Goal: Transaction & Acquisition: Purchase product/service

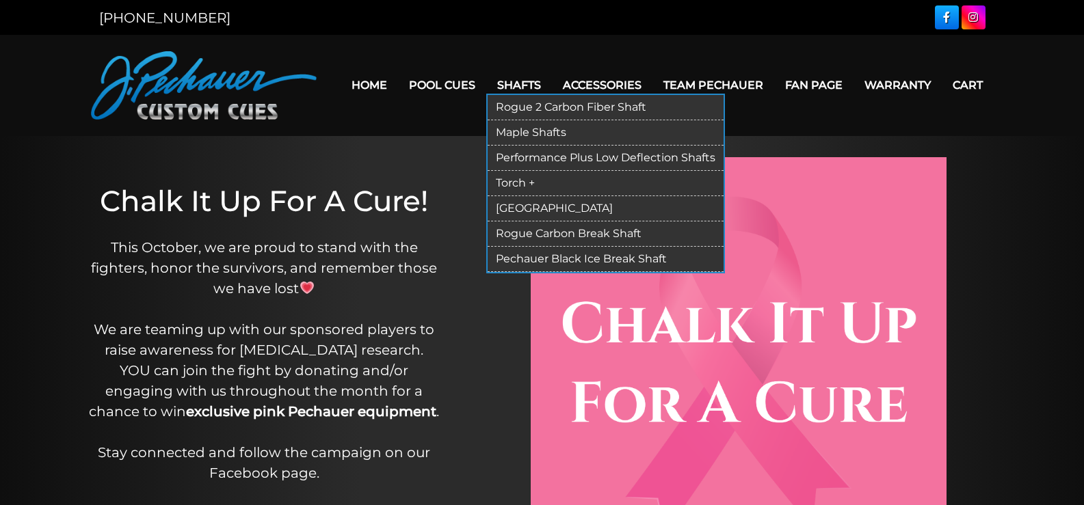
click at [537, 102] on link "Rogue 2 Carbon Fiber Shaft" at bounding box center [606, 107] width 236 height 25
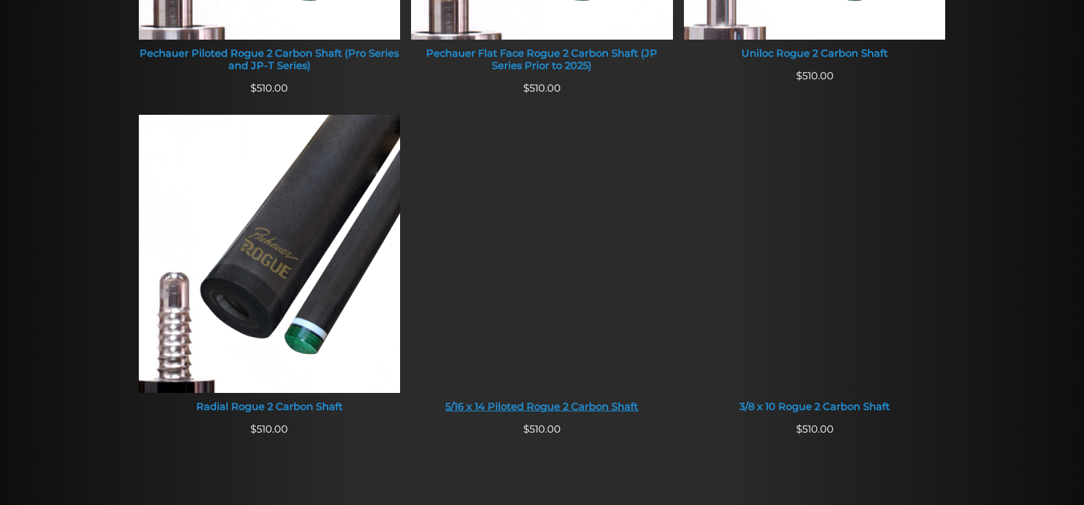
scroll to position [832, 0]
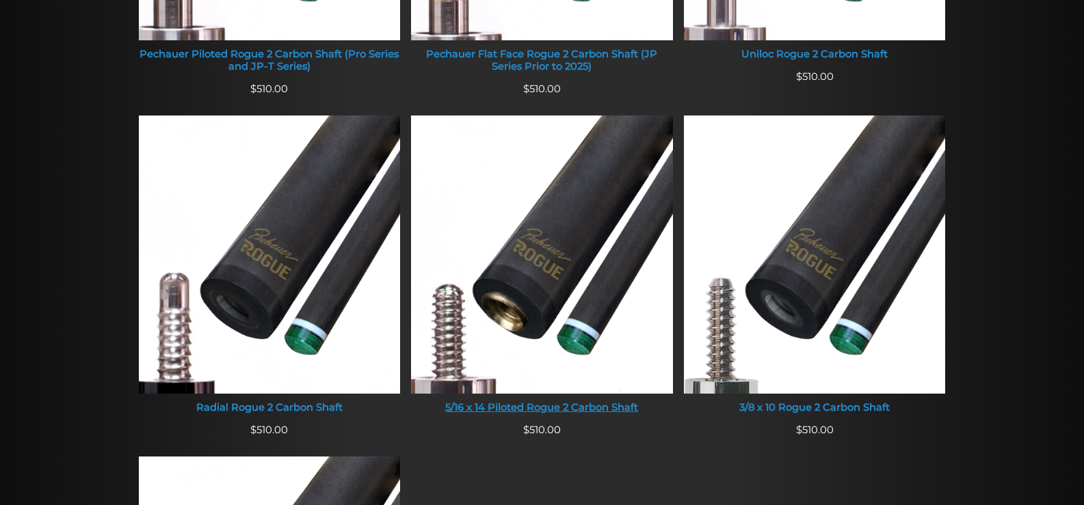
click at [574, 203] on img at bounding box center [542, 255] width 262 height 278
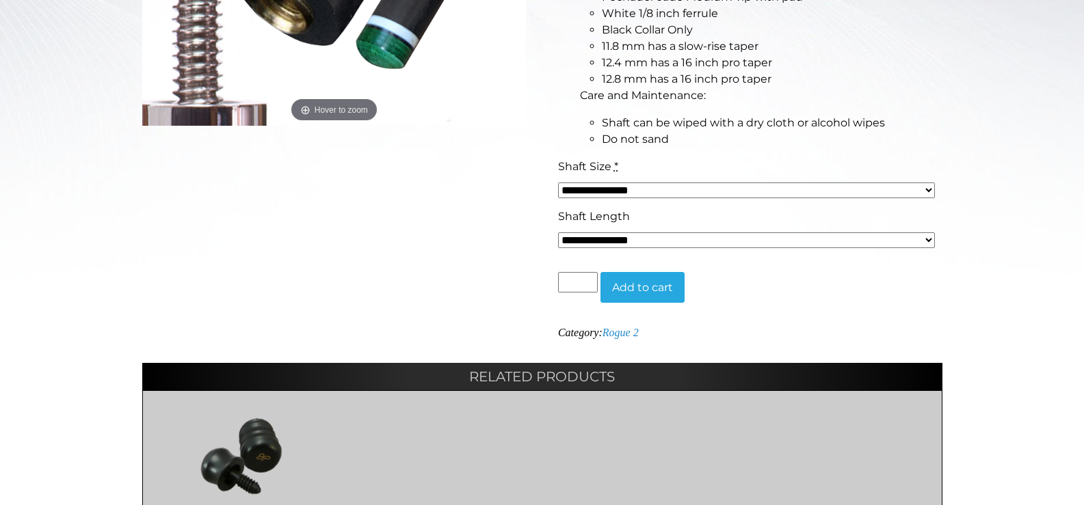
scroll to position [512, 0]
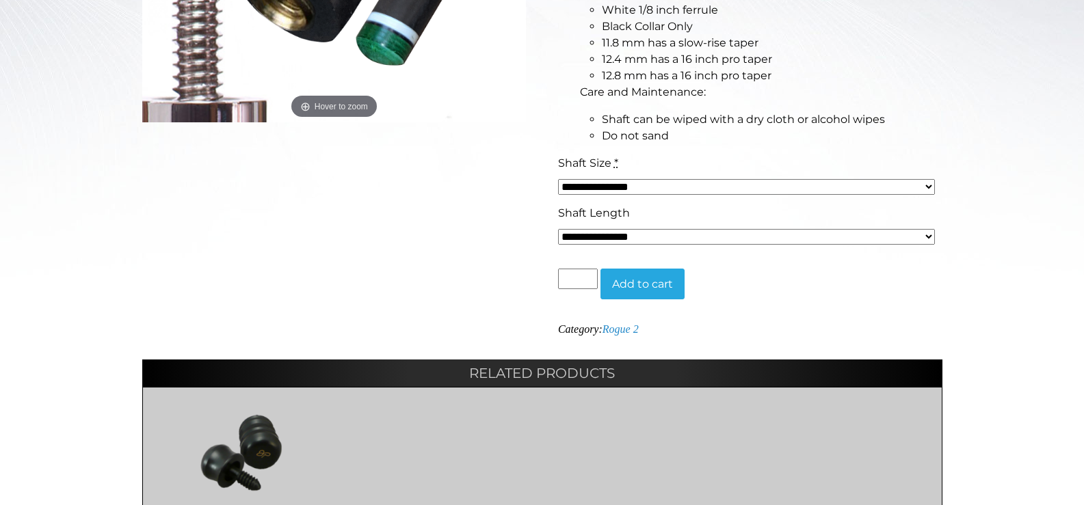
click at [592, 186] on select "**********" at bounding box center [746, 187] width 377 height 16
click at [564, 101] on ul "Description/Specs Enhanced outer carbon layer creating a smoother finish 20% st…" at bounding box center [750, 19] width 384 height 252
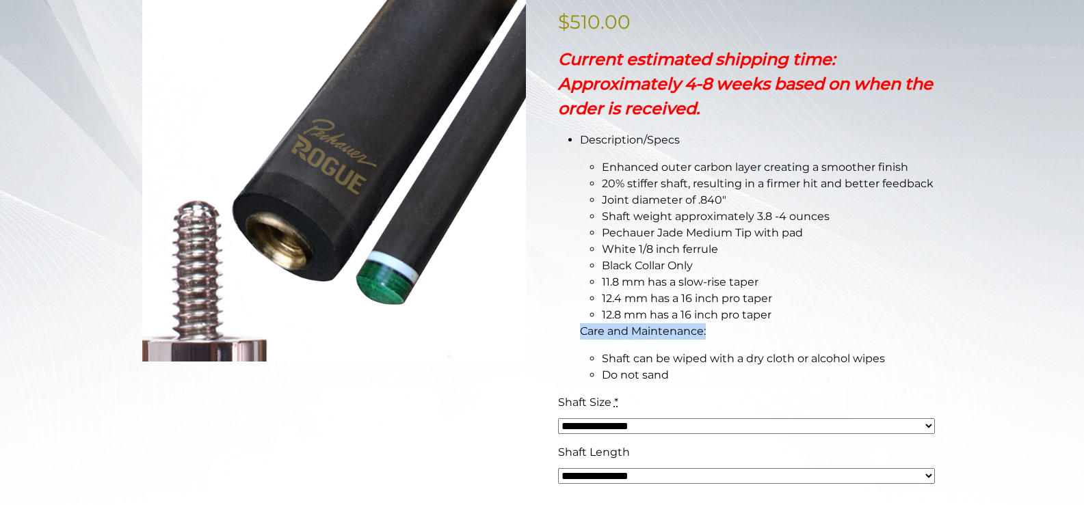
scroll to position [269, 0]
